Goal: Transaction & Acquisition: Purchase product/service

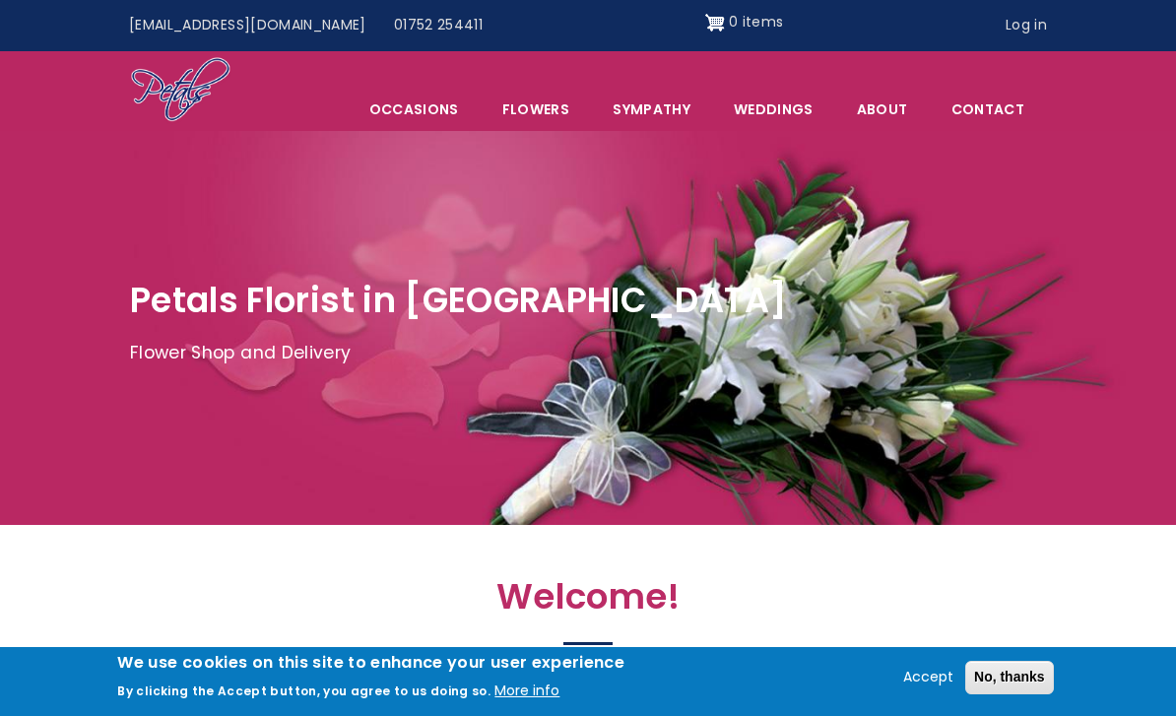
click at [633, 108] on link "Sympathy" at bounding box center [651, 109] width 119 height 41
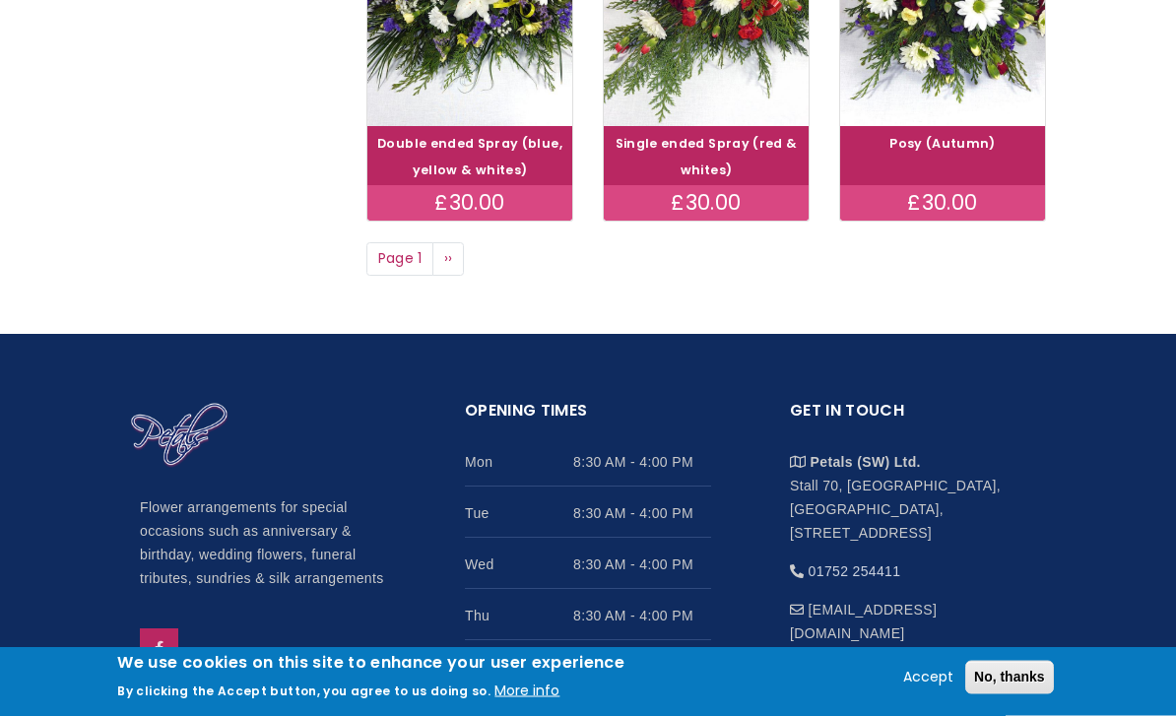
scroll to position [1570, 0]
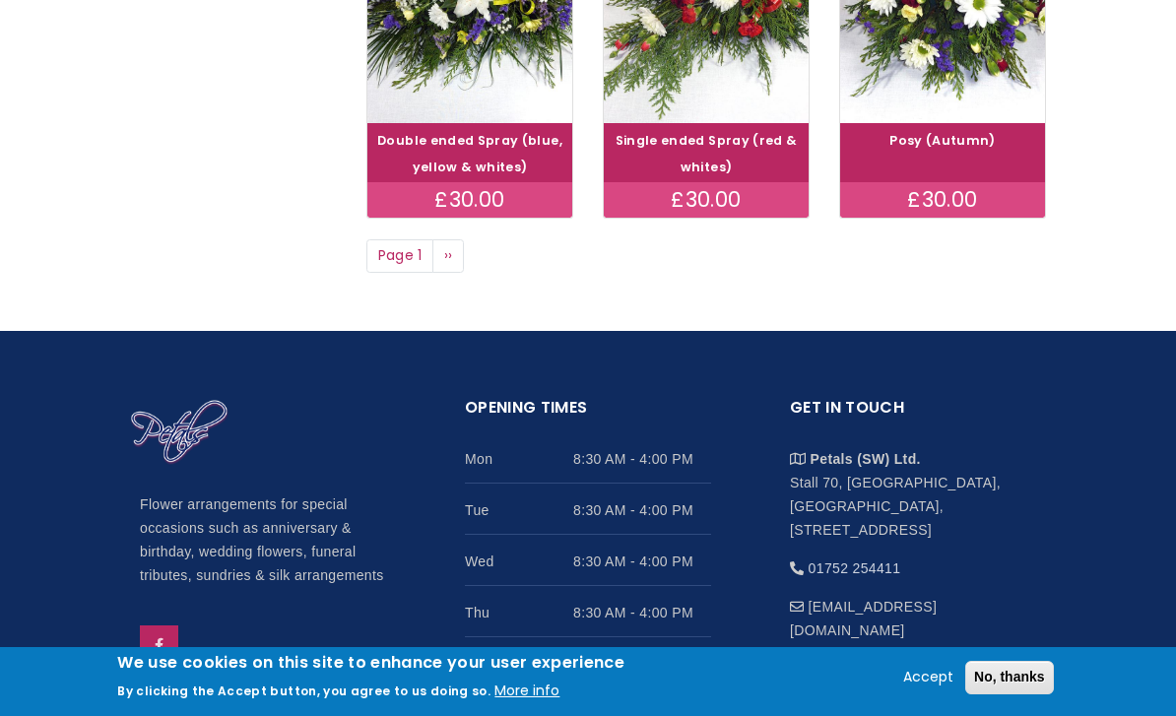
click at [453, 245] on span "››" at bounding box center [448, 255] width 9 height 20
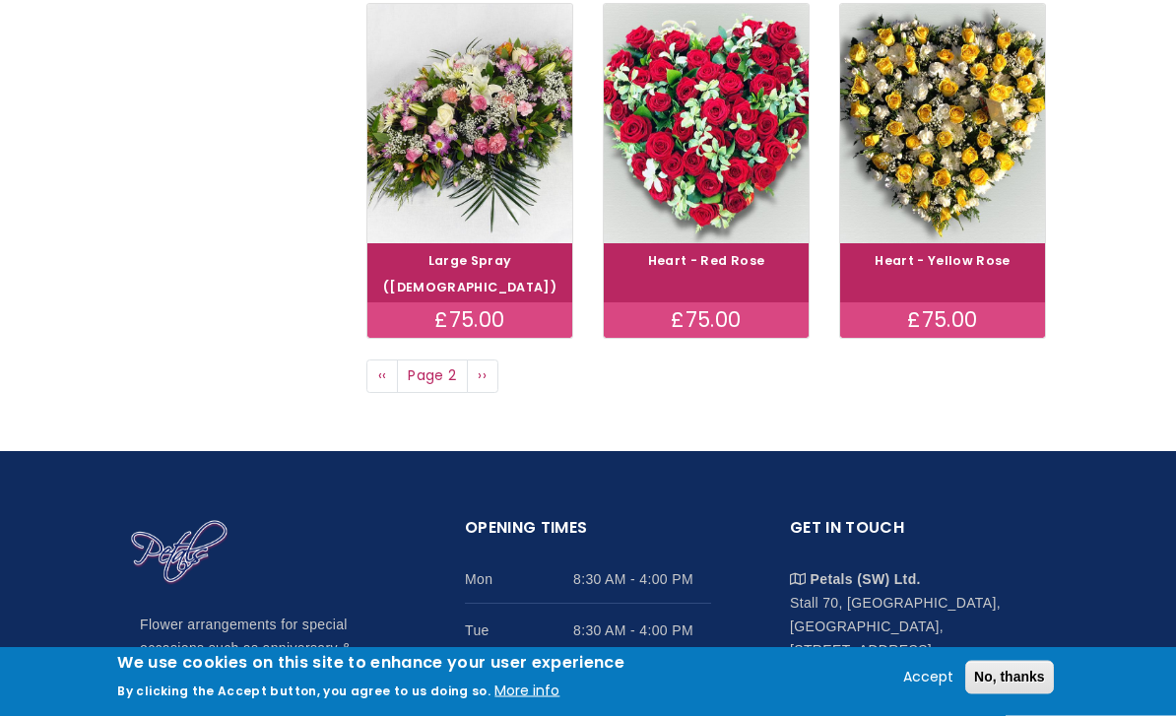
scroll to position [1423, 0]
click at [488, 359] on link "Next page ››" at bounding box center [483, 375] width 32 height 33
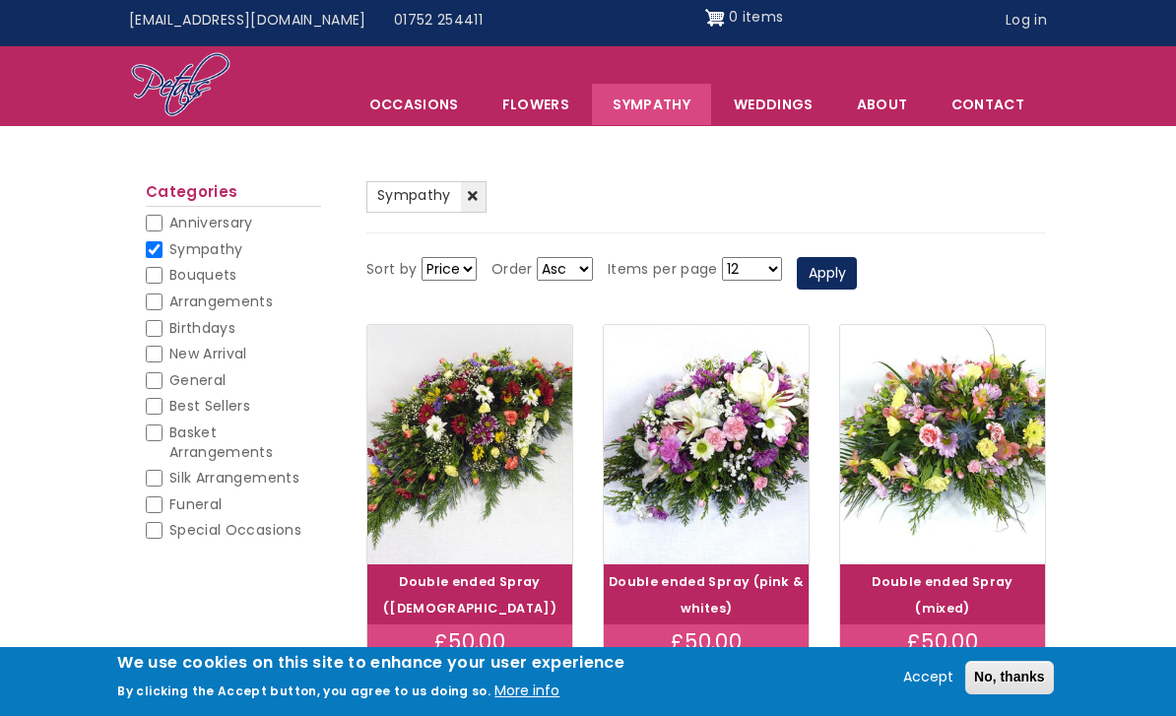
scroll to position [0, 0]
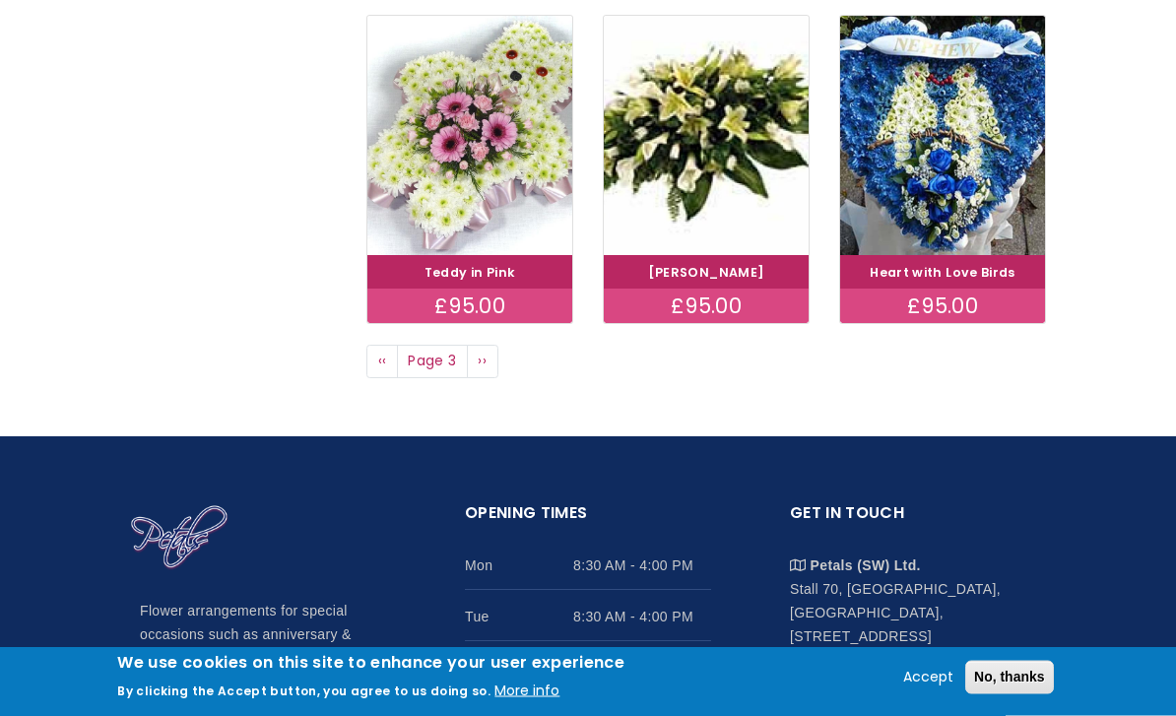
scroll to position [1411, 0]
click at [487, 358] on link "Next page ››" at bounding box center [483, 361] width 32 height 33
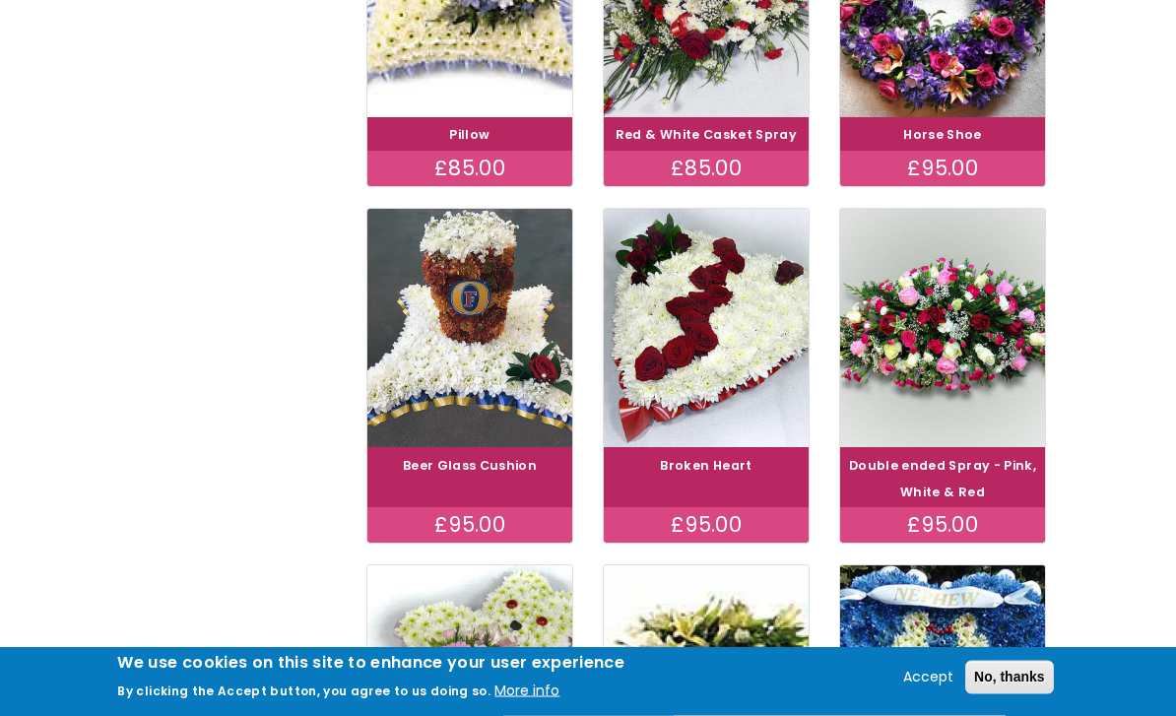
scroll to position [780, 0]
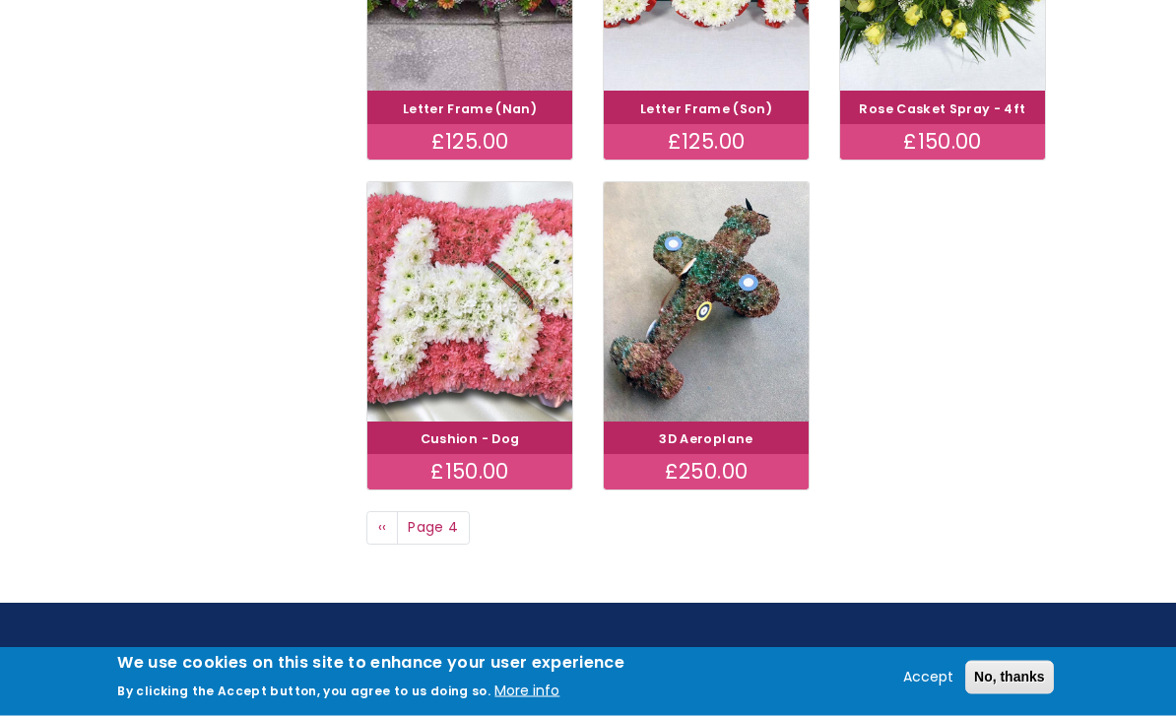
scroll to position [1271, 0]
click at [427, 511] on span "Page 4" at bounding box center [433, 527] width 73 height 33
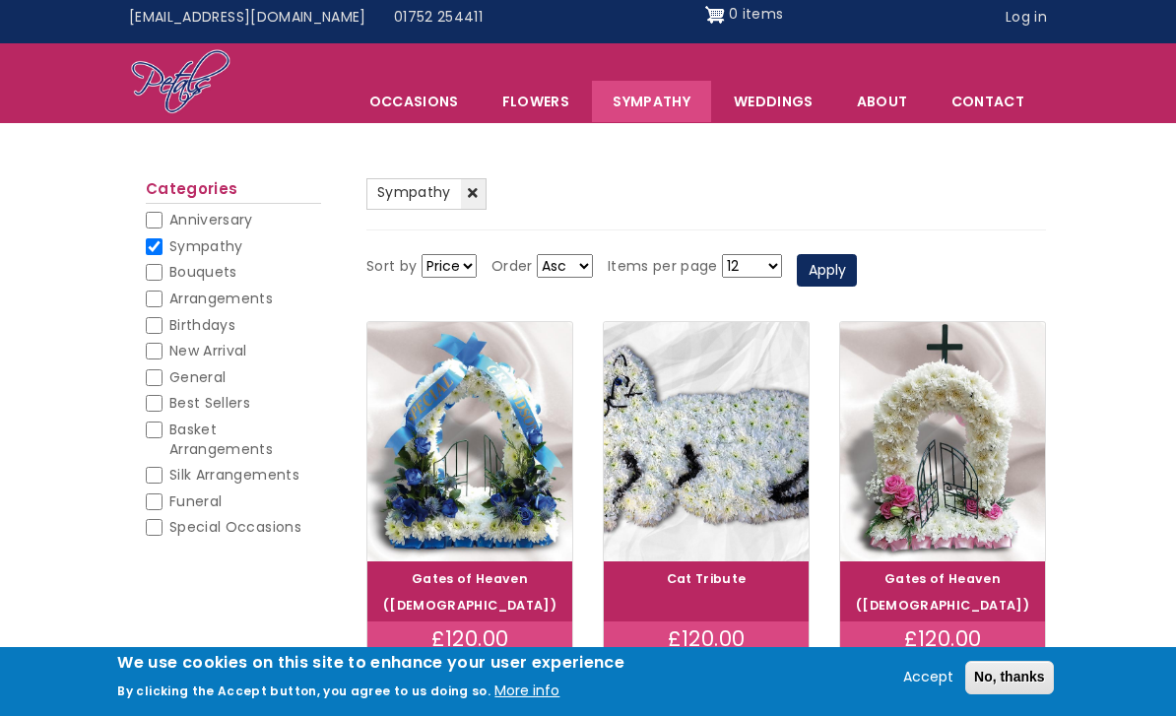
scroll to position [0, 0]
